Goal: Task Accomplishment & Management: Manage account settings

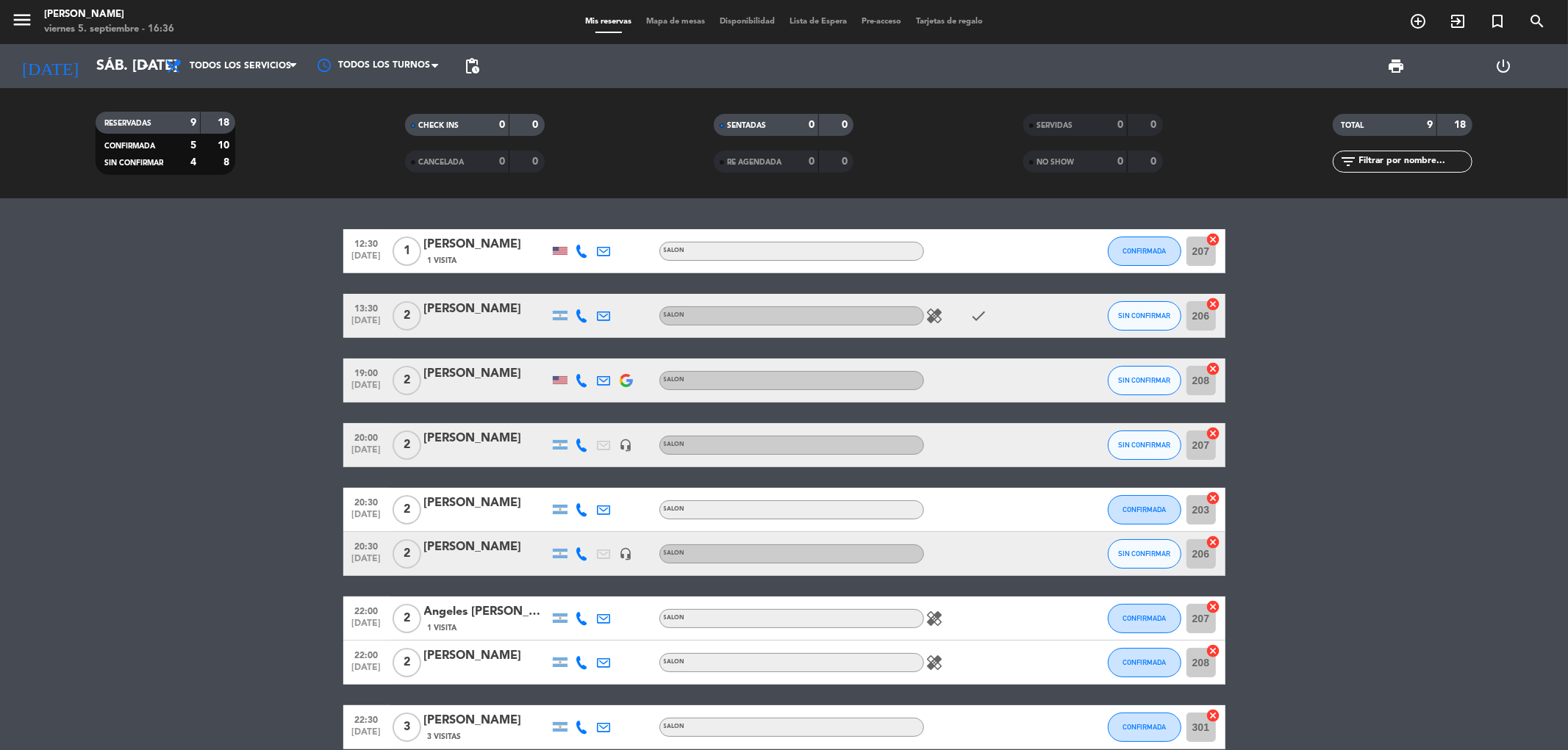
click at [1211, 239] on icon "cancel" at bounding box center [1214, 239] width 15 height 15
click at [1215, 302] on icon "cancel" at bounding box center [1214, 304] width 15 height 15
click at [1211, 371] on icon "cancel" at bounding box center [1214, 368] width 15 height 15
click at [1211, 432] on icon "cancel" at bounding box center [1214, 433] width 15 height 15
click at [1214, 497] on icon "cancel" at bounding box center [1214, 498] width 15 height 15
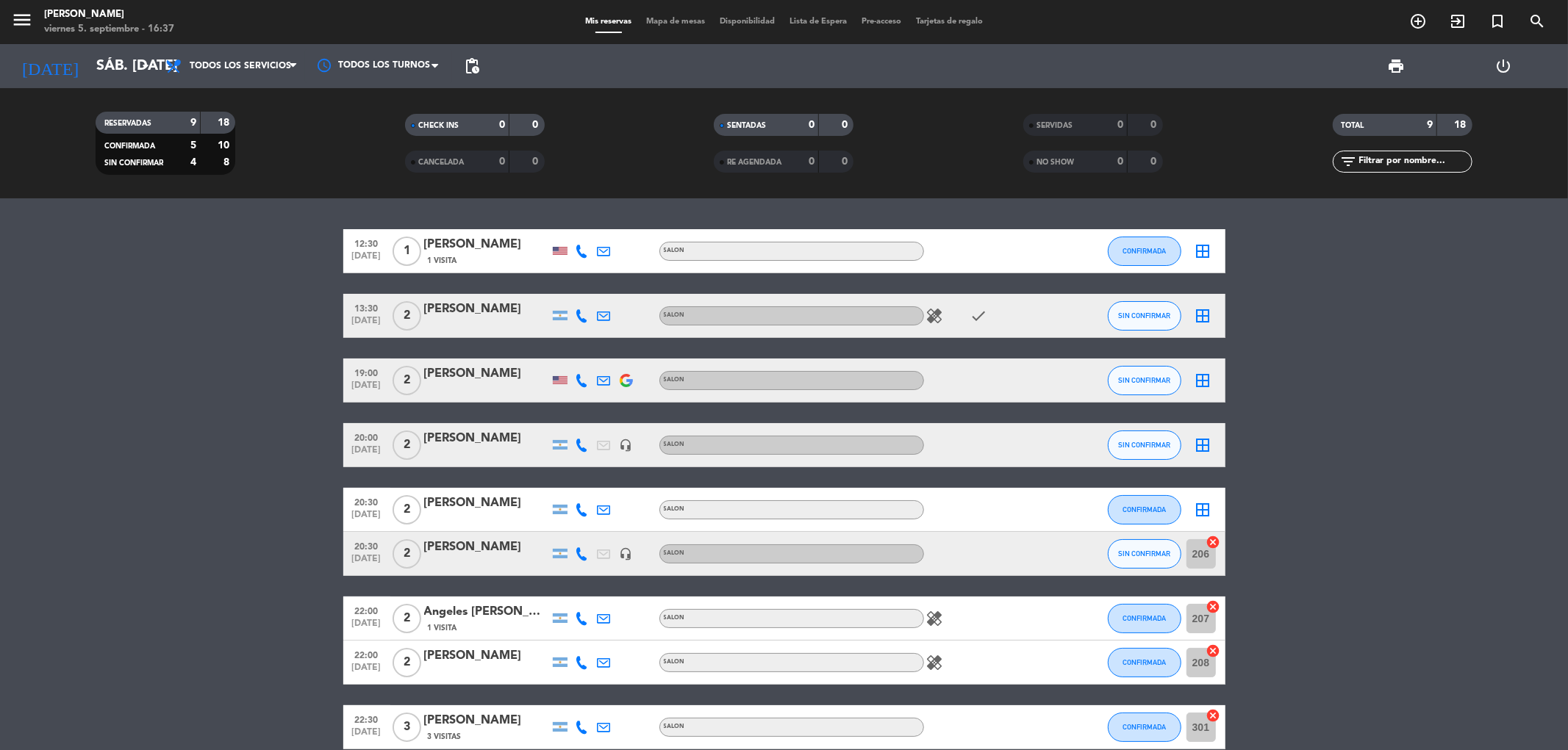
click at [1218, 542] on icon "cancel" at bounding box center [1214, 542] width 15 height 15
click at [1216, 610] on icon "cancel" at bounding box center [1214, 606] width 15 height 15
click at [1209, 655] on icon "cancel" at bounding box center [1214, 651] width 15 height 15
click at [1209, 715] on icon "cancel" at bounding box center [1214, 715] width 15 height 15
click at [664, 16] on div "Mis reservas Mapa de mesas Disponibilidad Lista de Espera Pre-acceso Tarjetas d…" at bounding box center [784, 22] width 413 height 13
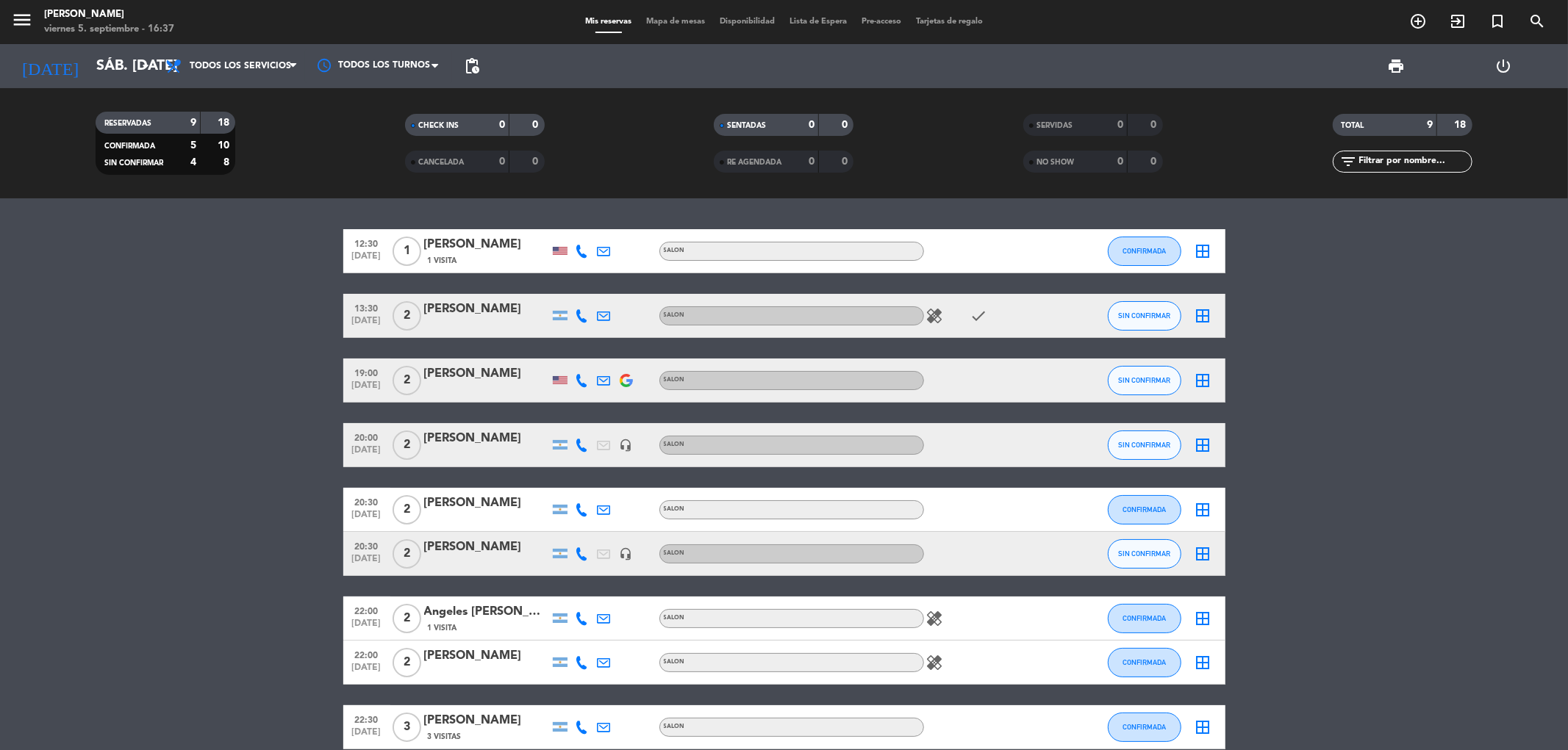
click at [660, 17] on span "Mapa de mesas" at bounding box center [675, 21] width 73 height 8
